Goal: Navigation & Orientation: Find specific page/section

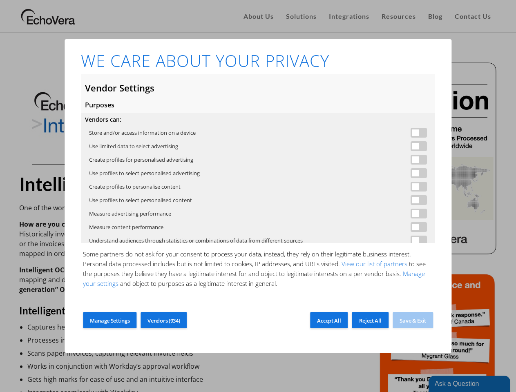
click at [411, 133] on span at bounding box center [418, 133] width 16 height 10
click at [411, 146] on span at bounding box center [418, 146] width 16 height 10
click at [411, 160] on span at bounding box center [418, 160] width 16 height 10
click at [411, 173] on span at bounding box center [418, 173] width 16 height 10
click at [411, 187] on span at bounding box center [418, 187] width 16 height 10
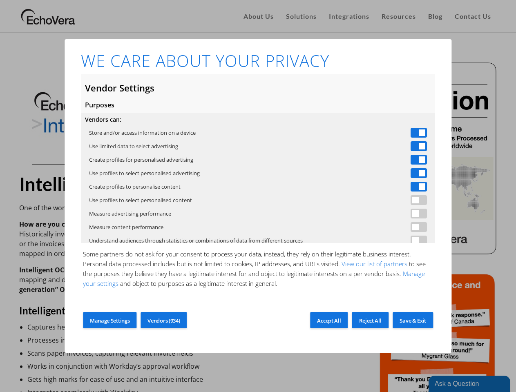
click at [411, 200] on span at bounding box center [418, 200] width 16 height 10
click at [411, 213] on span at bounding box center [418, 214] width 16 height 10
click at [411, 227] on span at bounding box center [418, 227] width 16 height 10
click at [374, 264] on link "View our list of partners" at bounding box center [374, 264] width 69 height 8
